Goal: Find specific page/section: Find specific page/section

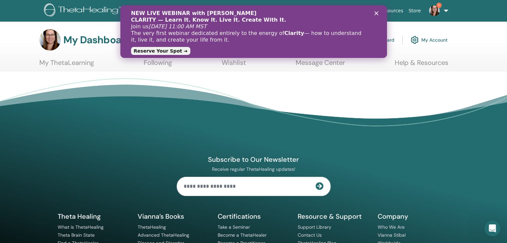
click at [378, 11] on div "NEW LIVE WEBINAR with Vianna Stibal CLARITY — Learn It. Know It. Live It. Creat…" at bounding box center [253, 31] width 267 height 47
click at [376, 13] on polygon "Close" at bounding box center [376, 13] width 4 height 4
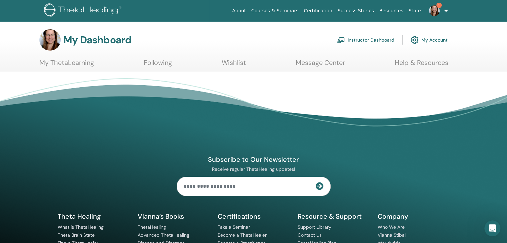
click at [376, 13] on div "About Courses & Seminars Certification Success Stories Resources Store 1 MM Mar…" at bounding box center [253, 10] width 467 height 21
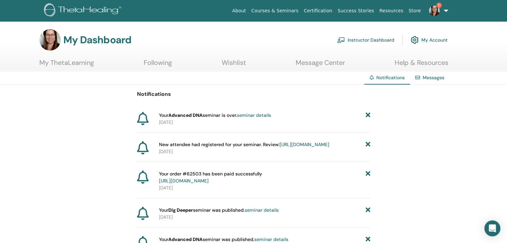
click at [423, 80] on link "Messages" at bounding box center [434, 78] width 22 height 6
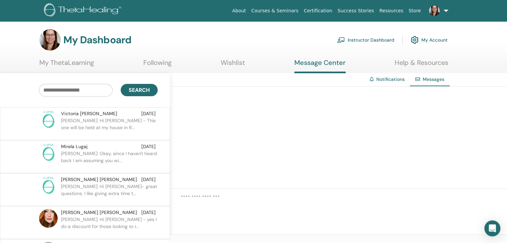
click at [375, 40] on link "Instructor Dashboard" at bounding box center [365, 40] width 57 height 15
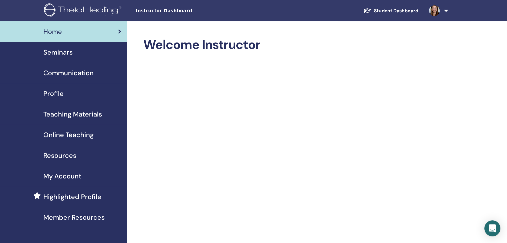
click at [60, 54] on span "Seminars" at bounding box center [57, 52] width 29 height 10
